Goal: Task Accomplishment & Management: Use online tool/utility

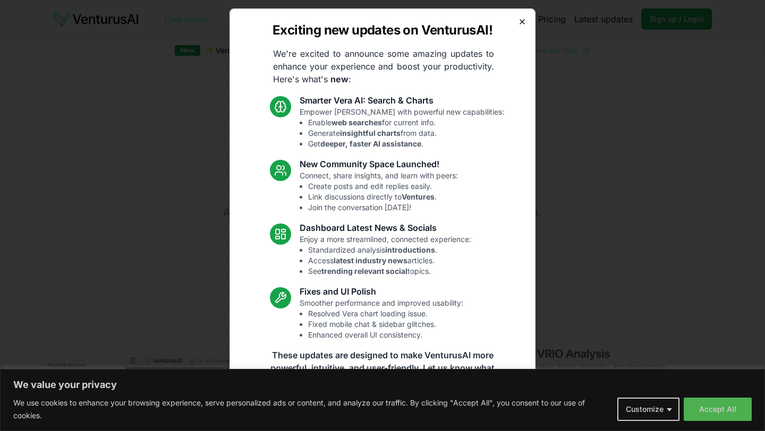
click at [522, 25] on icon "button" at bounding box center [522, 22] width 8 height 8
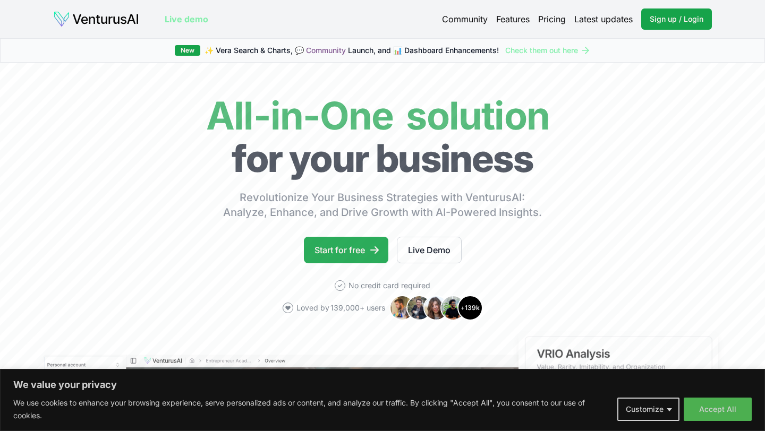
click at [340, 246] on link "Start for free" at bounding box center [346, 250] width 84 height 27
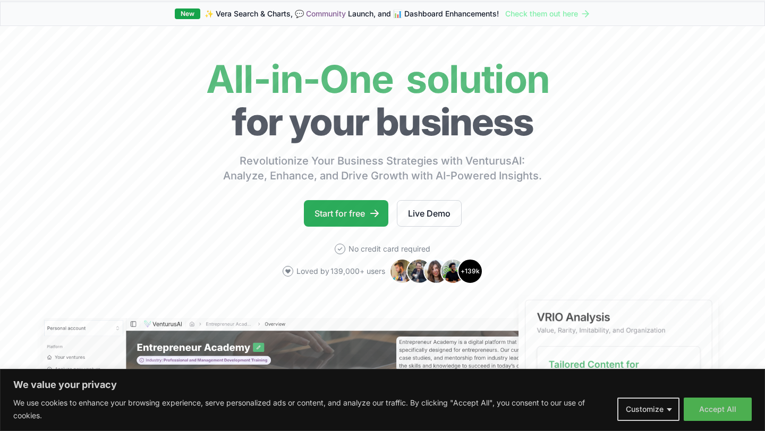
scroll to position [35, 0]
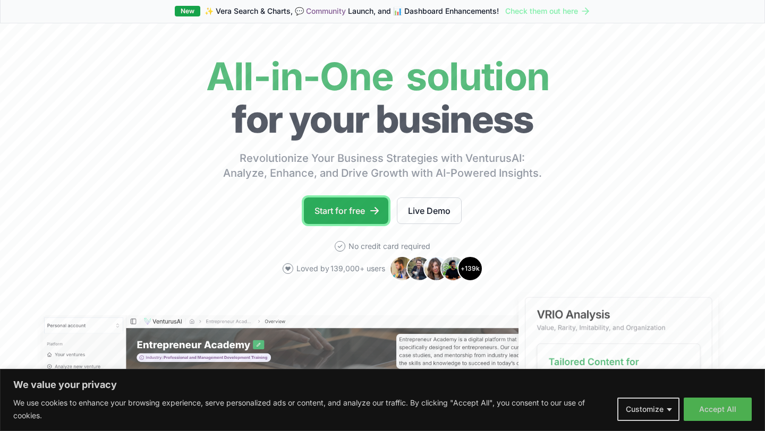
click at [330, 216] on link "Start for free" at bounding box center [346, 211] width 84 height 27
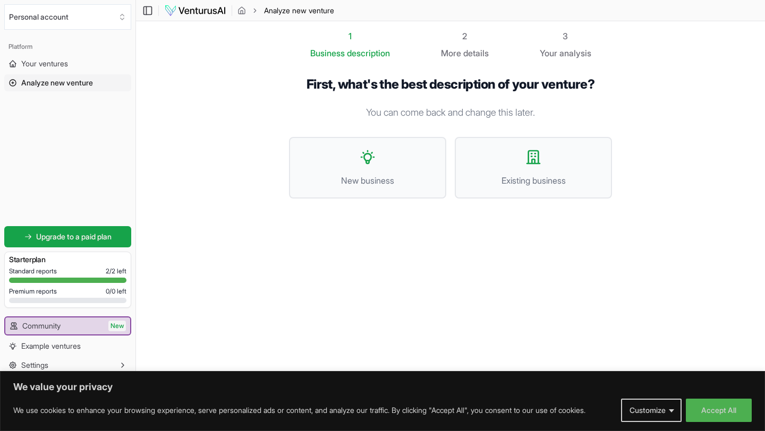
scroll to position [1, 0]
click at [72, 64] on link "Your ventures" at bounding box center [67, 63] width 127 height 17
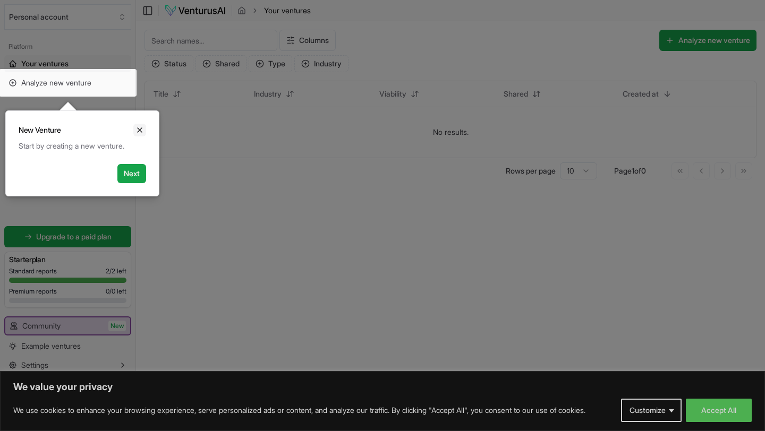
click at [140, 129] on icon "Close" at bounding box center [140, 130] width 4 height 4
